Goal: Task Accomplishment & Management: Manage account settings

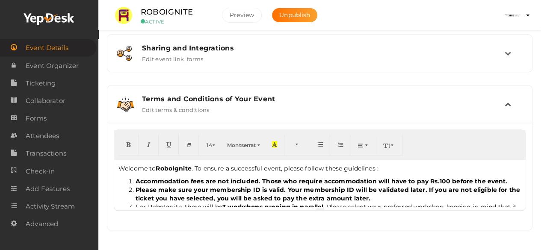
scroll to position [124, 0]
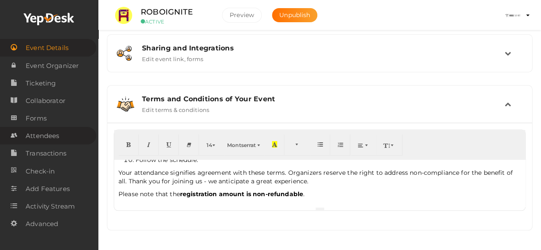
click at [55, 128] on link "Attendees" at bounding box center [48, 136] width 96 height 18
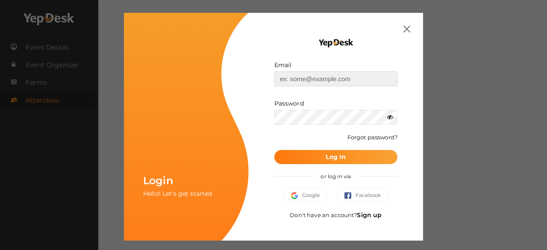
type input "[EMAIL_ADDRESS][DOMAIN_NAME]"
click at [297, 155] on button "Log In" at bounding box center [335, 157] width 123 height 14
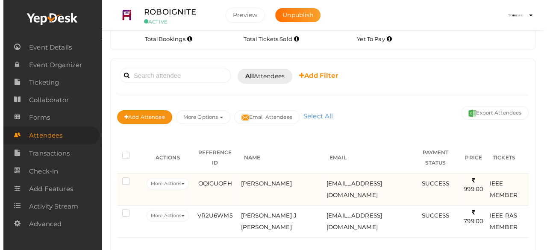
scroll to position [46, 0]
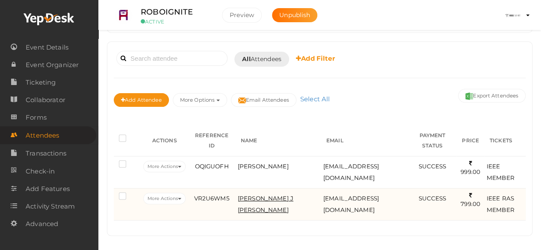
click at [266, 195] on span "[PERSON_NAME] J [PERSON_NAME]" at bounding box center [266, 204] width 56 height 18
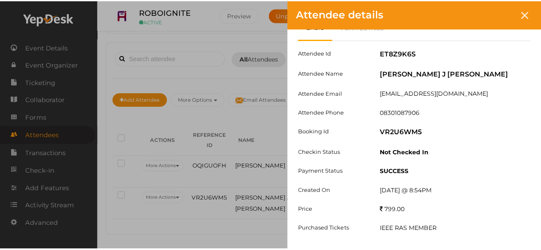
scroll to position [0, 0]
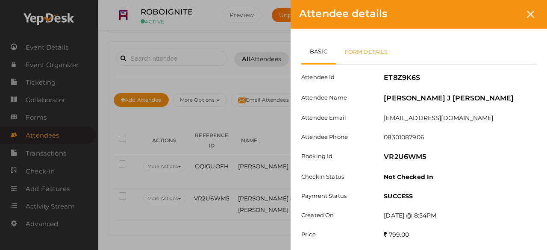
click at [369, 44] on link "Form Details" at bounding box center [366, 51] width 61 height 25
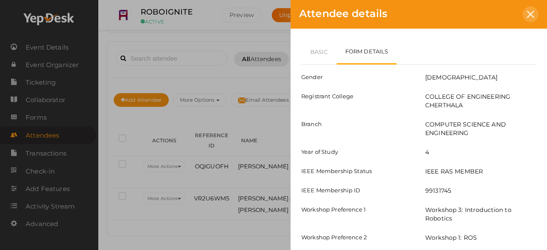
click at [528, 18] on icon at bounding box center [530, 14] width 7 height 7
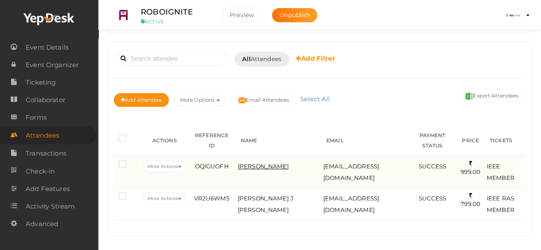
click at [265, 165] on span "AROMAL A KURUP" at bounding box center [263, 166] width 51 height 7
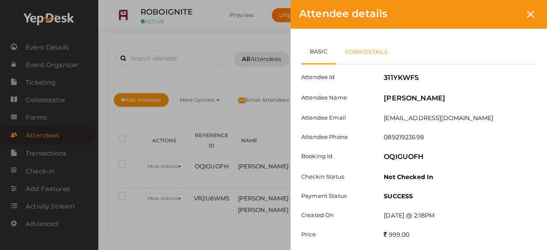
click at [388, 53] on link "Form Details" at bounding box center [366, 51] width 61 height 25
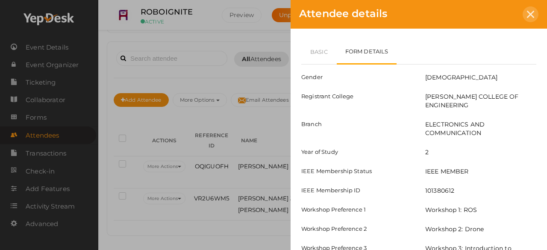
click at [532, 9] on div at bounding box center [531, 14] width 16 height 16
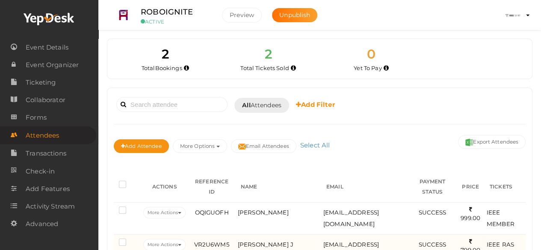
scroll to position [46, 0]
